Goal: Task Accomplishment & Management: Manage account settings

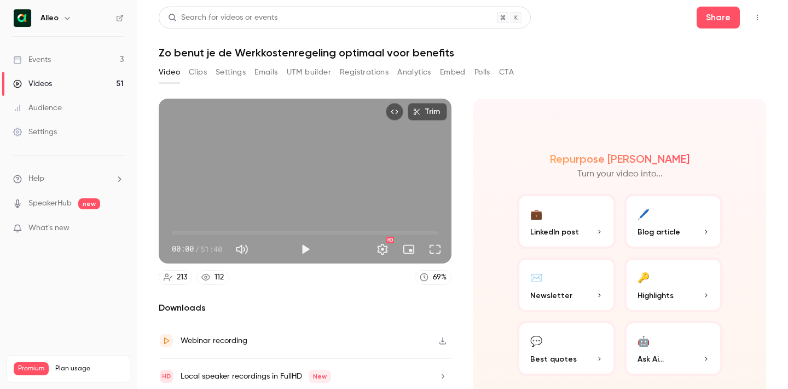
click at [42, 62] on div "Events" at bounding box center [32, 59] width 38 height 11
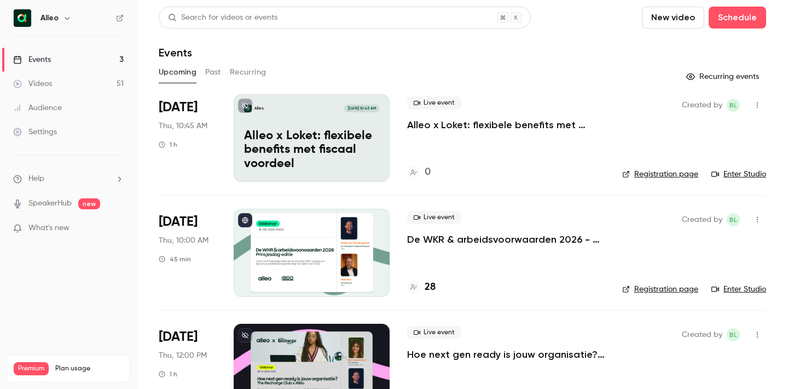
click at [464, 250] on div "Live event De WKR & arbeidsvoorwaarden 2026 - [DATE] editie 28" at bounding box center [506, 253] width 198 height 88
click at [442, 238] on p "De WKR & arbeidsvoorwaarden 2026 - [DATE] editie" at bounding box center [506, 239] width 198 height 13
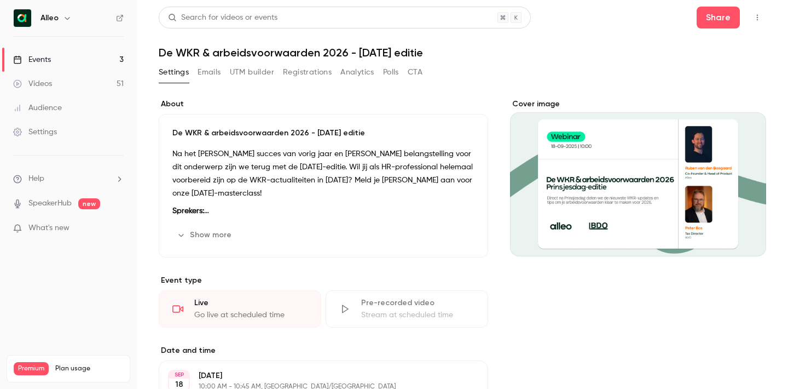
click at [320, 71] on button "Registrations" at bounding box center [307, 72] width 49 height 18
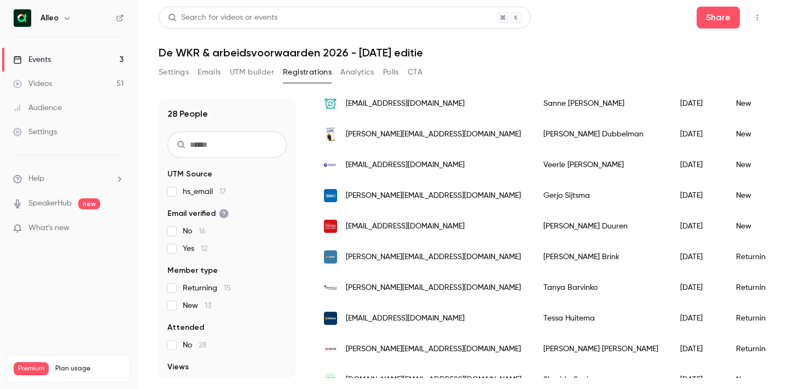
scroll to position [423, 0]
